Goal: Transaction & Acquisition: Obtain resource

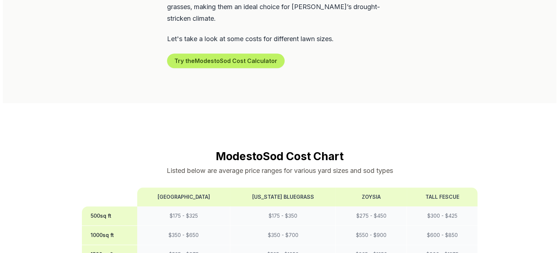
scroll to position [495, 0]
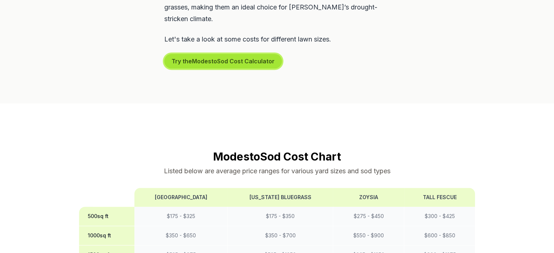
click at [216, 54] on button "Try the Modesto Sod Cost Calculator" at bounding box center [223, 61] width 118 height 15
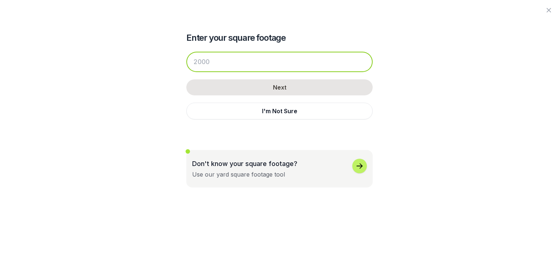
click at [209, 62] on input "number" at bounding box center [279, 62] width 186 height 20
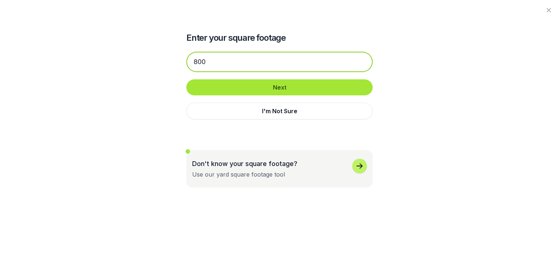
type input "800"
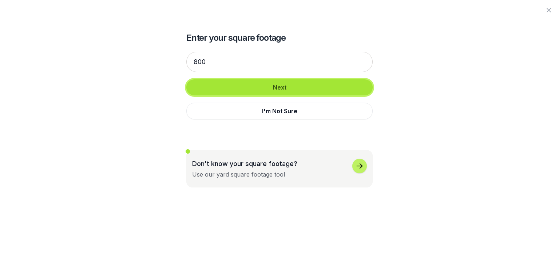
click at [277, 84] on button "Next" at bounding box center [279, 87] width 186 height 16
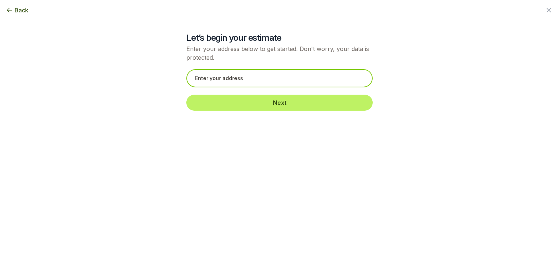
click at [277, 84] on input "text" at bounding box center [279, 78] width 186 height 18
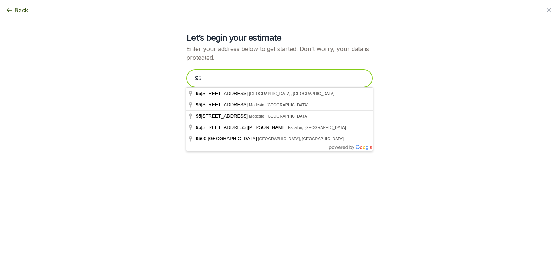
type input "9"
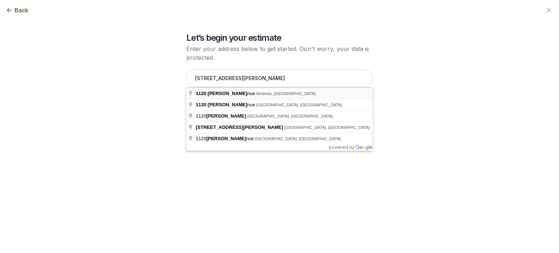
type input "1120 Ulrich Avenue, Modesto, CA"
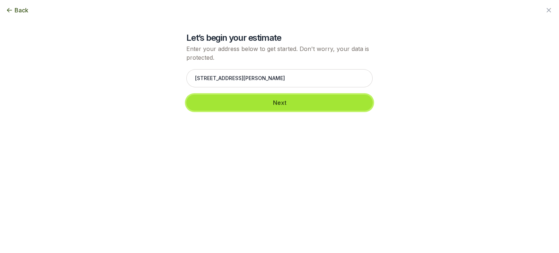
click at [275, 102] on button "Next" at bounding box center [279, 103] width 186 height 16
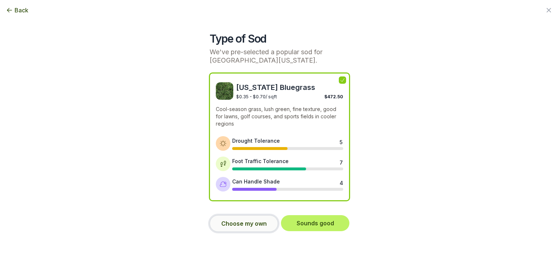
click at [242, 224] on button "Choose my own" at bounding box center [244, 223] width 68 height 17
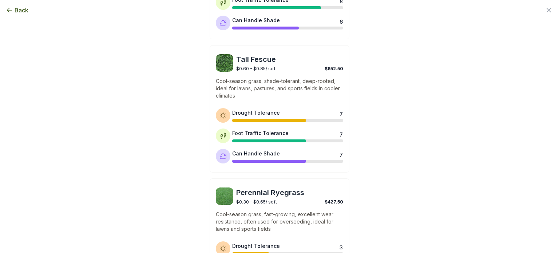
scroll to position [192, 0]
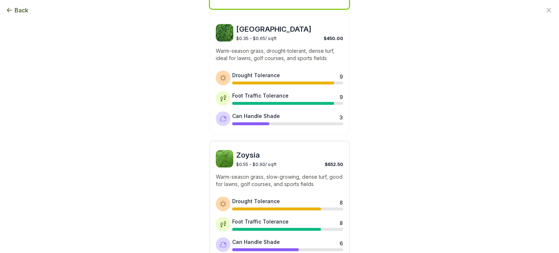
click at [231, 159] on div "Zoysia $0.55 - $0.90 / sqft $652.50" at bounding box center [279, 158] width 127 height 17
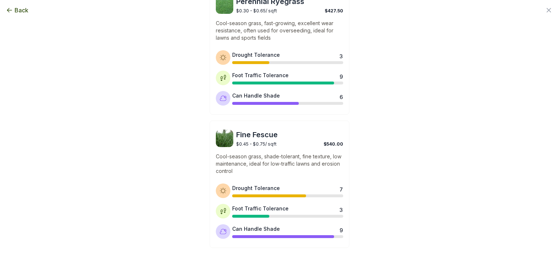
scroll to position [635, 0]
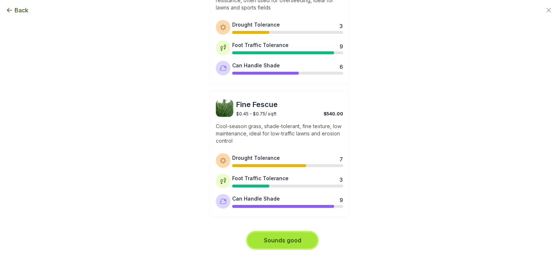
click at [279, 240] on button "Sounds good" at bounding box center [283, 240] width 70 height 16
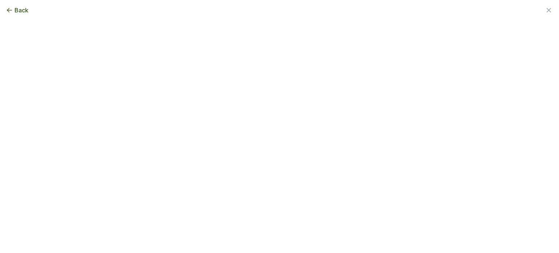
scroll to position [0, 0]
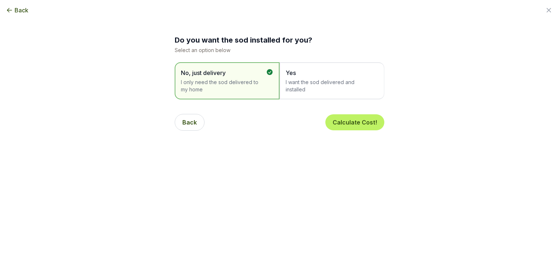
click at [315, 74] on span "Yes" at bounding box center [328, 72] width 85 height 9
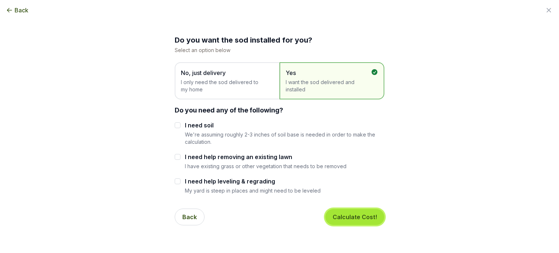
click at [341, 214] on button "Calculate Cost!" at bounding box center [355, 217] width 59 height 16
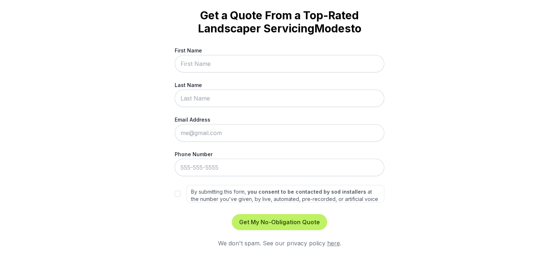
scroll to position [32, 0]
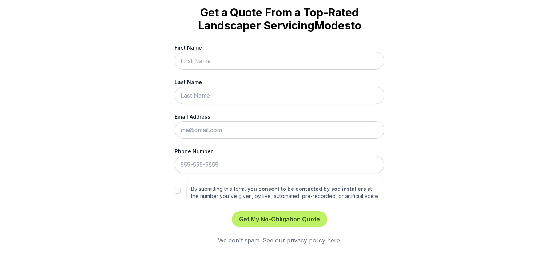
click at [304, 59] on input "First Name" at bounding box center [280, 60] width 210 height 17
type input "Jana"
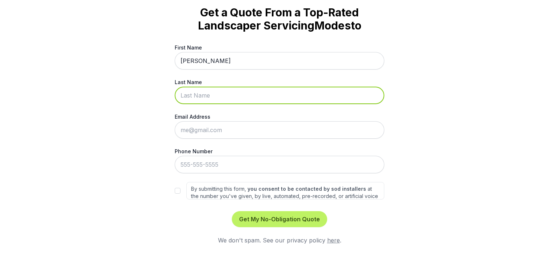
type input "Kearns"
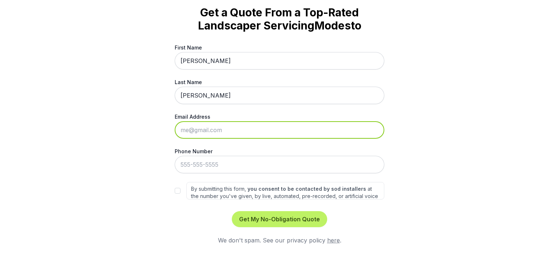
type input "jnabnna@gmail.com"
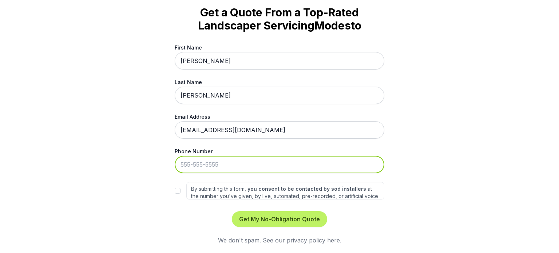
type input "209-681-4774"
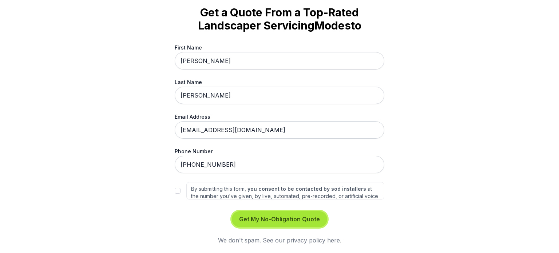
click at [286, 218] on button "Get My No-Obligation Quote" at bounding box center [279, 219] width 95 height 16
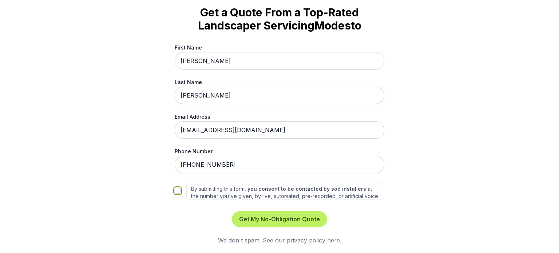
click at [176, 190] on input "By submitting this form, you consent to be contacted by sod installers at the n…" at bounding box center [178, 191] width 6 height 6
checkbox input "true"
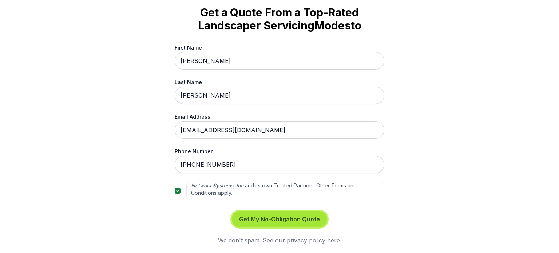
click at [271, 220] on button "Get My No-Obligation Quote" at bounding box center [279, 219] width 95 height 16
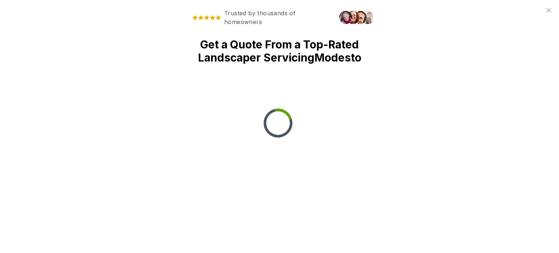
scroll to position [0, 0]
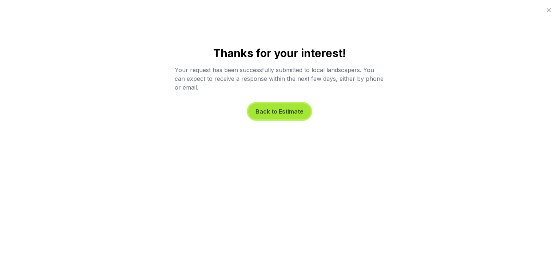
click at [283, 109] on button "Back to Estimate" at bounding box center [279, 111] width 63 height 16
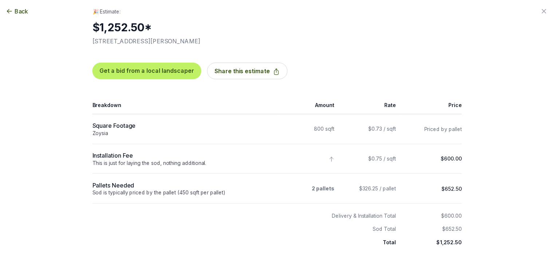
scroll to position [15, 0]
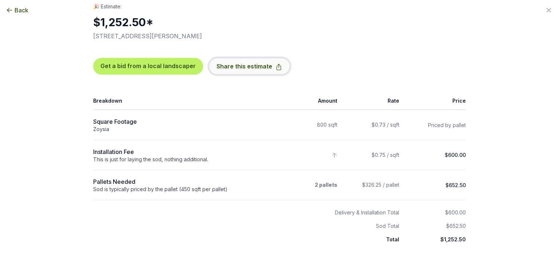
click at [235, 68] on button "Share this estimate" at bounding box center [249, 66] width 81 height 17
click at [551, 11] on icon "button" at bounding box center [549, 10] width 9 height 9
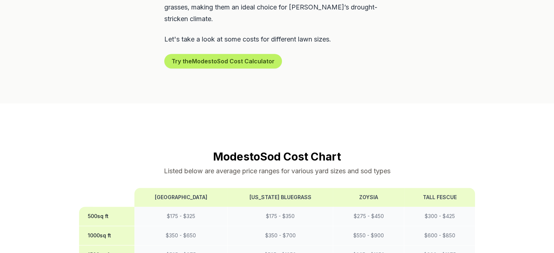
scroll to position [510, 0]
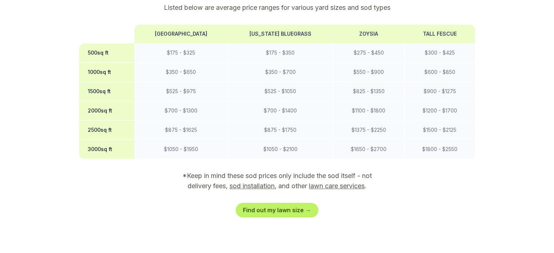
scroll to position [660, 0]
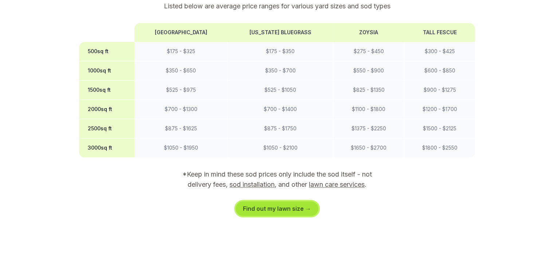
click at [271, 201] on link "Find out my lawn size →" at bounding box center [277, 208] width 83 height 15
